Goal: Communication & Community: Share content

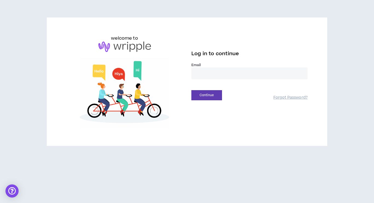
click at [217, 71] on input "email" at bounding box center [249, 74] width 116 height 12
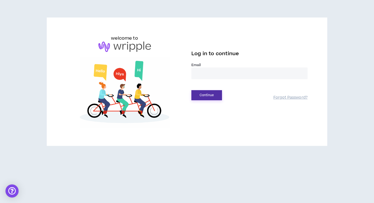
type input "**********"
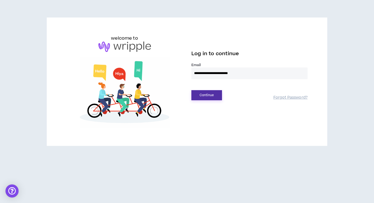
click at [211, 92] on button "Continue" at bounding box center [206, 95] width 31 height 10
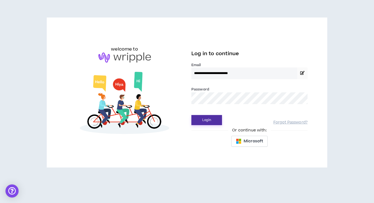
click at [212, 120] on button "Login" at bounding box center [206, 120] width 31 height 10
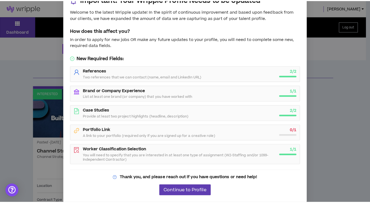
scroll to position [14, 0]
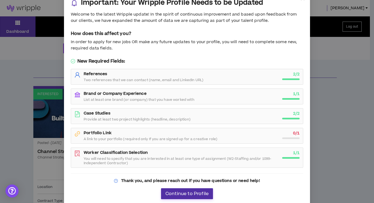
click at [191, 192] on span "Continue to Profile" at bounding box center [186, 193] width 43 height 5
select select "*"
select select "US"
select select "*******"
select select "*"
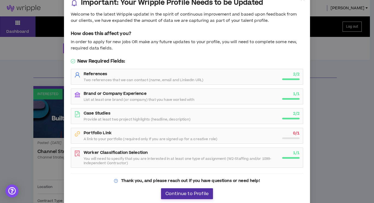
select select "**********"
select select "*****"
select select "**********"
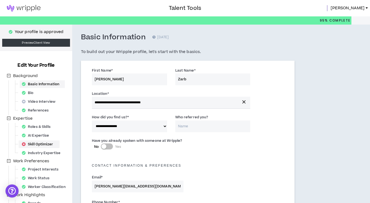
click at [34, 147] on div "Skill Optimizer" at bounding box center [39, 144] width 39 height 8
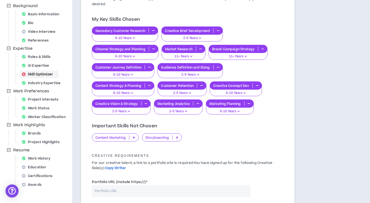
scroll to position [72, 0]
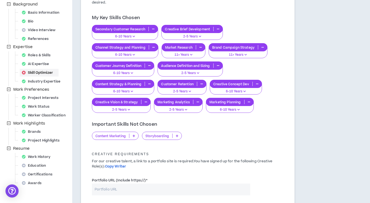
click at [124, 136] on p "Content Marketing" at bounding box center [110, 136] width 37 height 4
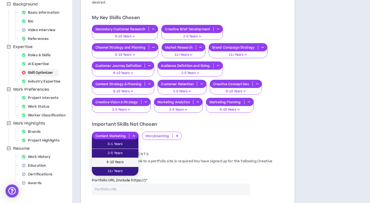
click at [116, 163] on span "6-10 Years" at bounding box center [115, 162] width 40 height 6
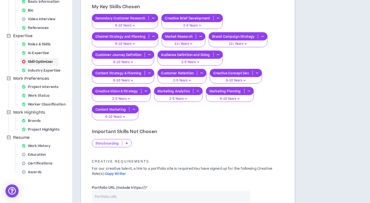
scroll to position [82, 0]
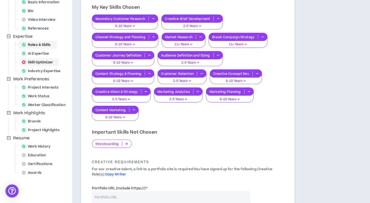
click at [43, 46] on div "Roles & Skills" at bounding box center [38, 45] width 36 height 8
select select "***"
select select "**"
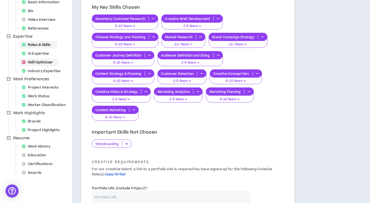
select select "**"
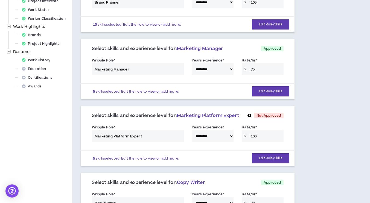
scroll to position [171, 0]
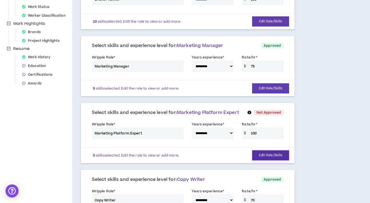
click at [274, 154] on button "Edit Role/Skills" at bounding box center [270, 155] width 37 height 10
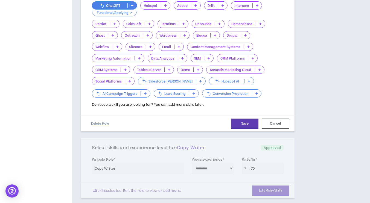
scroll to position [372, 0]
click at [98, 123] on button "Delete Role" at bounding box center [99, 123] width 27 height 10
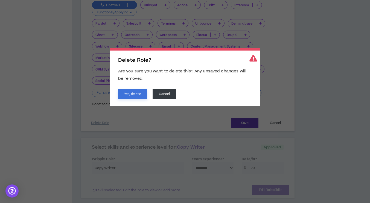
click at [130, 94] on button "Yes, delete" at bounding box center [132, 94] width 29 height 10
select select "**"
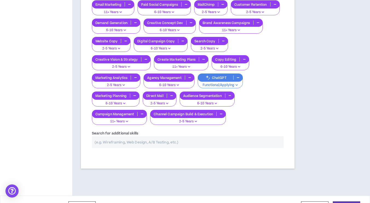
scroll to position [652, 0]
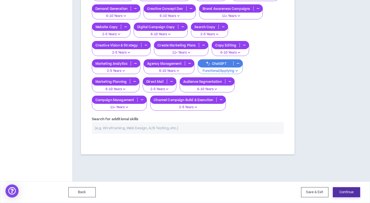
click at [345, 193] on button "Continue" at bounding box center [346, 192] width 27 height 10
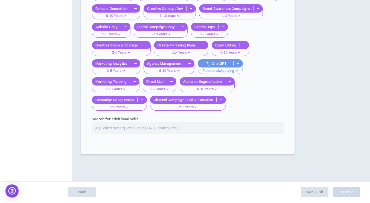
select select "*"
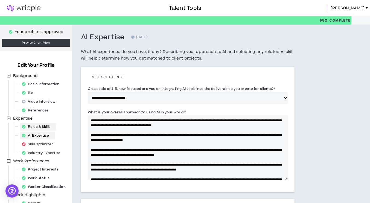
click at [37, 125] on div "Roles & Skills" at bounding box center [38, 127] width 36 height 8
click at [39, 101] on div "Video Interview" at bounding box center [40, 102] width 41 height 8
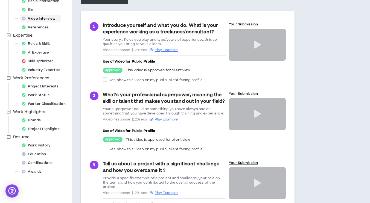
scroll to position [147, 0]
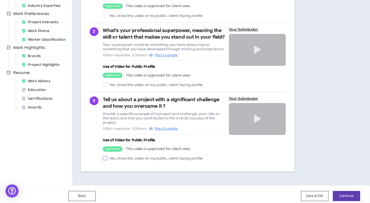
click at [105, 156] on span at bounding box center [105, 158] width 4 height 4
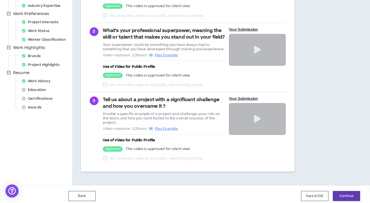
checkbox input "****"
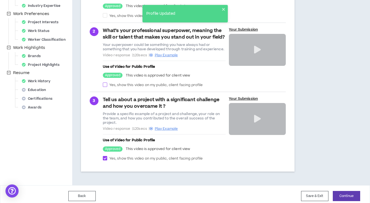
click at [106, 86] on span at bounding box center [105, 85] width 4 height 4
checkbox input "****"
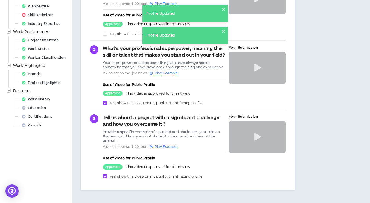
scroll to position [129, 0]
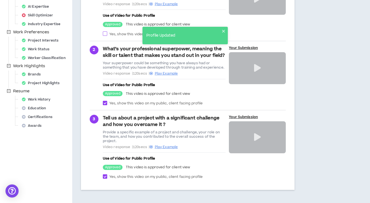
click at [106, 32] on span at bounding box center [105, 33] width 4 height 4
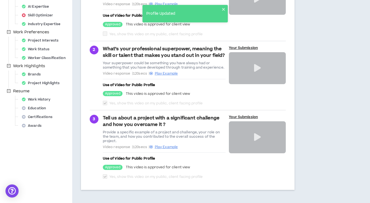
checkbox input "****"
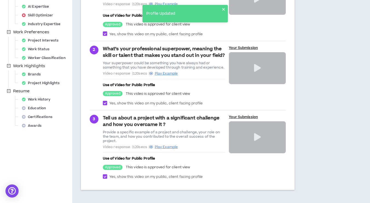
scroll to position [147, 0]
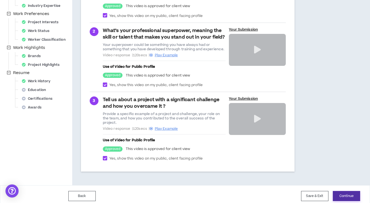
click at [344, 194] on button "Continue" at bounding box center [346, 196] width 27 height 10
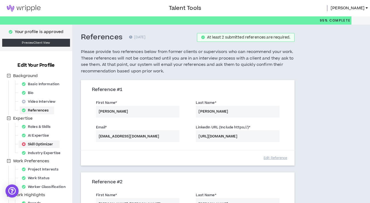
click at [32, 145] on div "Skill Optimizer" at bounding box center [39, 144] width 39 height 8
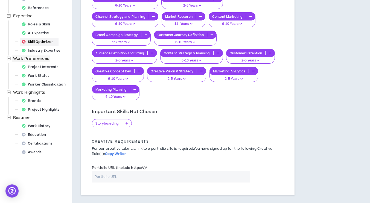
scroll to position [102, 0]
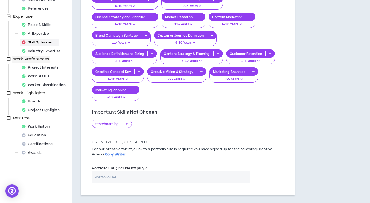
click at [45, 24] on div "Roles & Skills" at bounding box center [38, 25] width 36 height 8
select select "***"
select select "**"
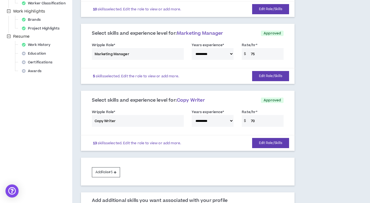
scroll to position [184, 0]
click at [265, 141] on button "Edit Role/Skills" at bounding box center [270, 143] width 37 height 10
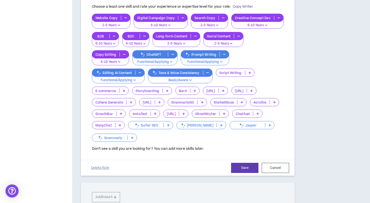
scroll to position [348, 0]
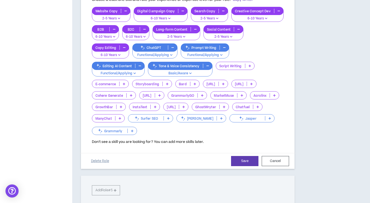
click at [97, 156] on button "Delete Role" at bounding box center [99, 161] width 27 height 10
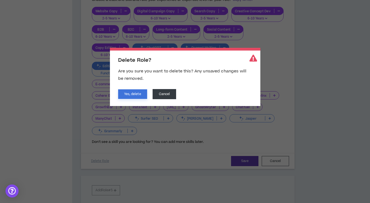
click at [143, 92] on button "Yes, delete" at bounding box center [132, 94] width 29 height 10
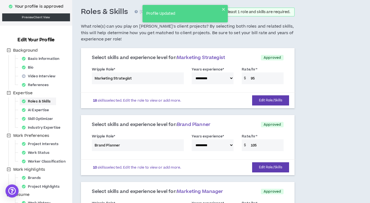
scroll to position [0, 0]
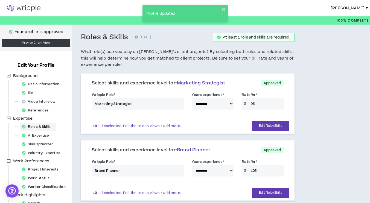
click at [24, 3] on link at bounding box center [23, 8] width 47 height 16
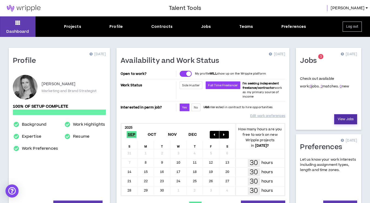
click at [342, 117] on link "View Jobs" at bounding box center [345, 119] width 23 height 10
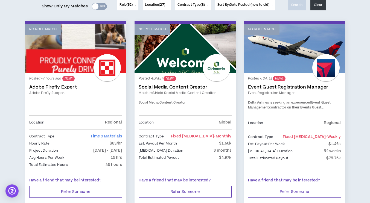
scroll to position [77, 0]
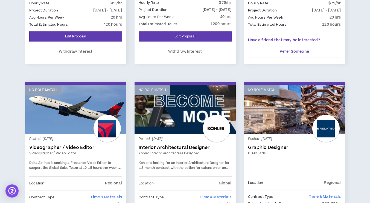
scroll to position [421, 0]
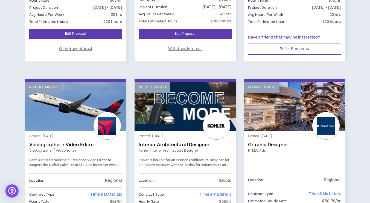
click at [216, 159] on span "Kohler is looking for an Interior Architecture Designer for a 3-month contract …" at bounding box center [184, 165] width 91 height 14
click at [196, 116] on link "No Role Match" at bounding box center [184, 106] width 101 height 49
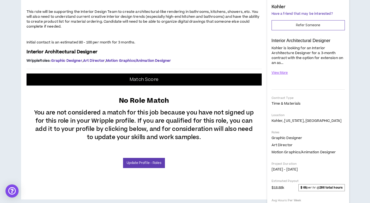
scroll to position [78, 0]
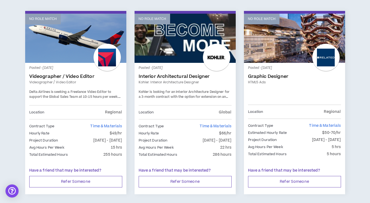
scroll to position [508, 0]
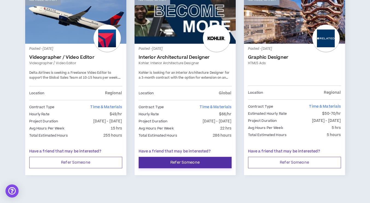
click at [195, 164] on button "Refer Someone" at bounding box center [185, 162] width 93 height 11
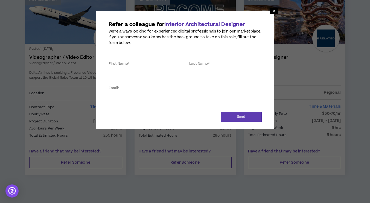
click at [116, 72] on input "First Name *" at bounding box center [145, 71] width 72 height 8
type input "[PERSON_NAME]"
click at [146, 94] on input "hollyhastobe" at bounding box center [185, 95] width 153 height 8
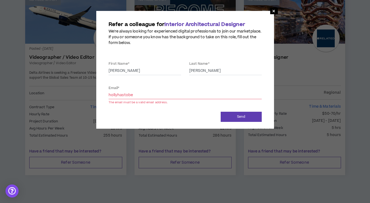
click at [146, 94] on input "hollyhastobe" at bounding box center [185, 95] width 153 height 8
paste input ".[PERSON_NAME][EMAIL_ADDRESS][DOMAIN_NAME]"
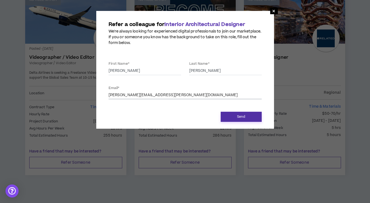
type input "[PERSON_NAME][EMAIL_ADDRESS][PERSON_NAME][DOMAIN_NAME]"
click at [252, 118] on button "Send" at bounding box center [241, 117] width 41 height 10
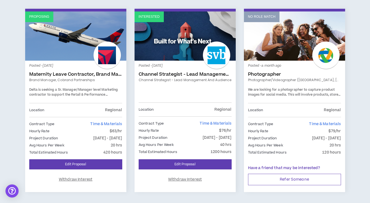
scroll to position [291, 0]
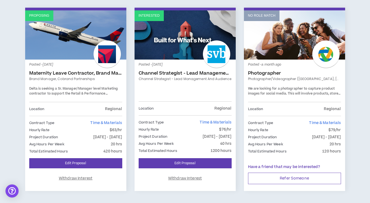
click at [200, 67] on div "Posted - [DATE] Channel Strategist - Lead Management and Audience Channel Strat…" at bounding box center [185, 83] width 93 height 38
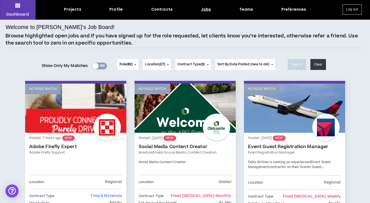
scroll to position [19, 0]
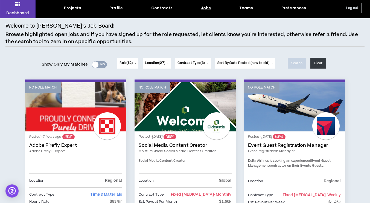
click at [155, 68] on button "Location ( 27 )" at bounding box center [157, 63] width 28 height 11
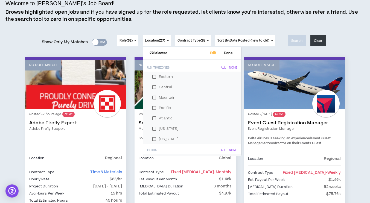
scroll to position [41, 0]
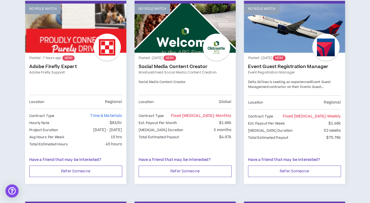
scroll to position [98, 0]
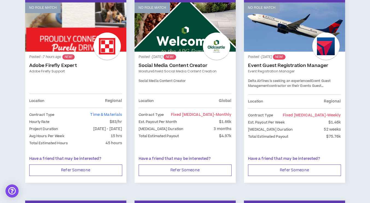
click at [301, 68] on link "Event Guest Registration Manager" at bounding box center [294, 65] width 93 height 5
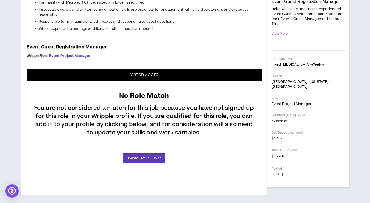
scroll to position [180, 0]
